Goal: Task Accomplishment & Management: Use online tool/utility

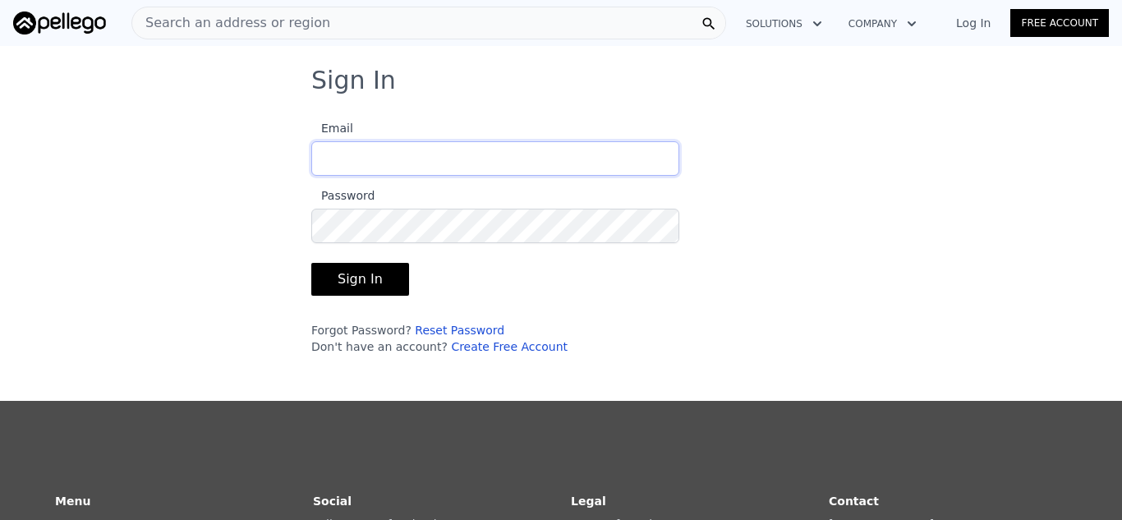
type input "[EMAIL_ADDRESS][DOMAIN_NAME]"
click at [357, 285] on button "Sign In" at bounding box center [360, 279] width 98 height 33
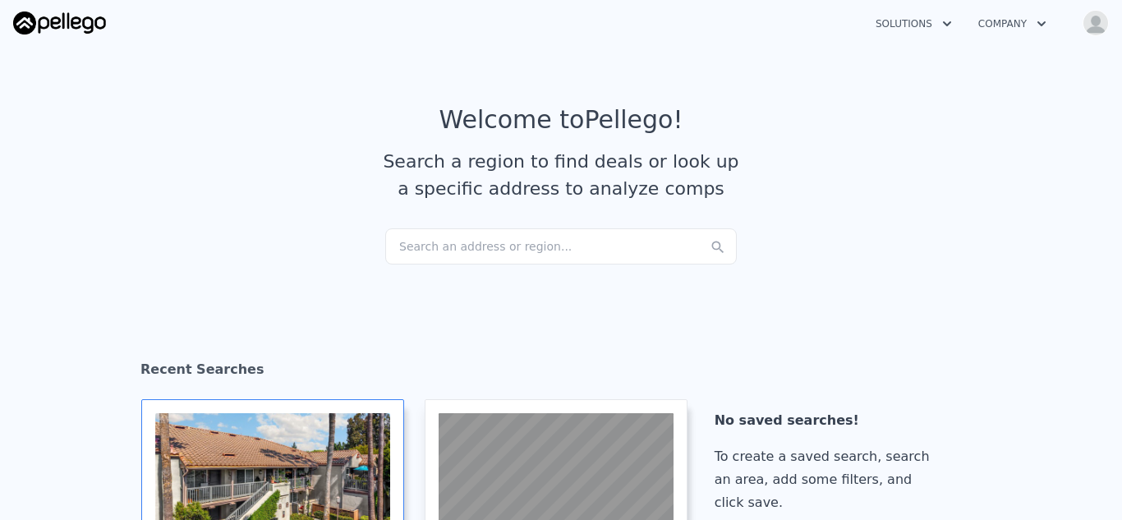
click at [293, 442] on div at bounding box center [272, 479] width 235 height 132
